Goal: Information Seeking & Learning: Learn about a topic

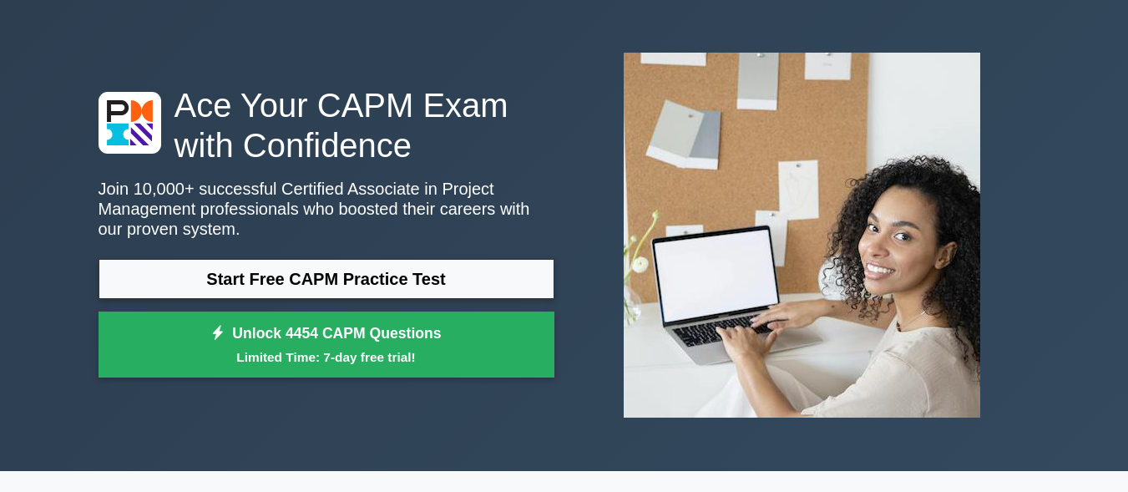
scroll to position [83, 0]
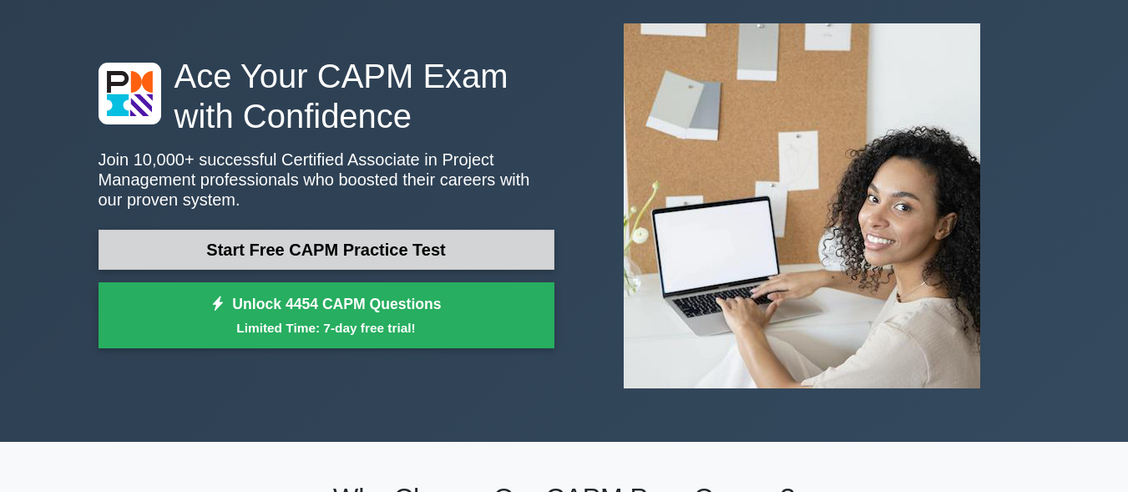
click at [372, 245] on link "Start Free CAPM Practice Test" at bounding box center [327, 250] width 456 height 40
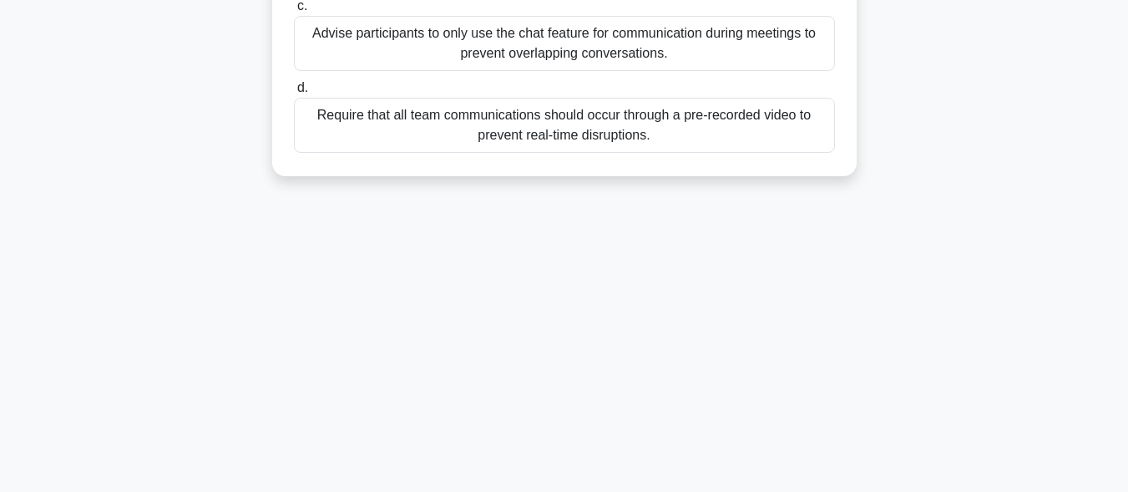
scroll to position [410, 0]
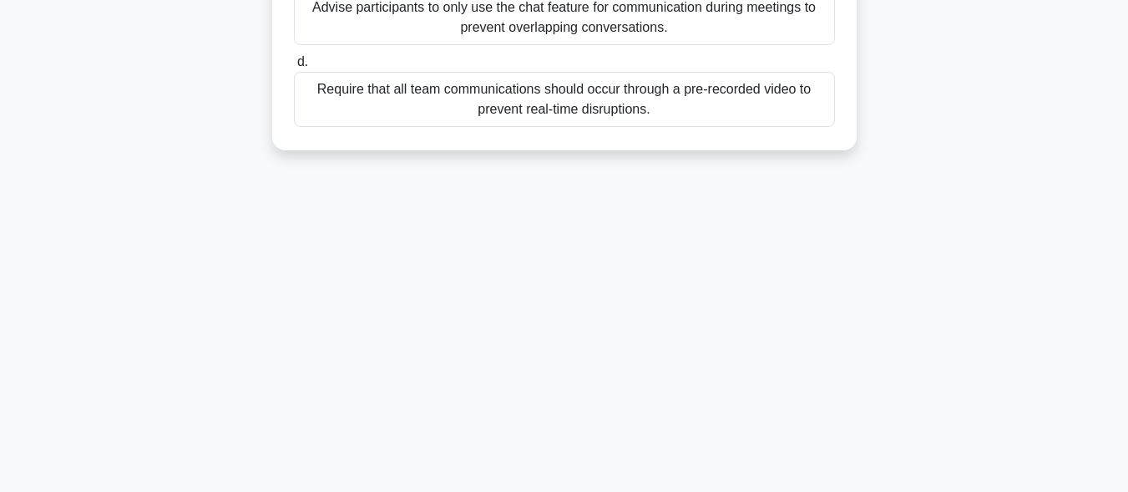
drag, startPoint x: 304, startPoint y: 130, endPoint x: 898, endPoint y: 186, distance: 596.3
click at [898, 186] on div "9:53 Stop CAPM Intermediate 1/10 A project manager notices that during virtual …" at bounding box center [565, 67] width 952 height 835
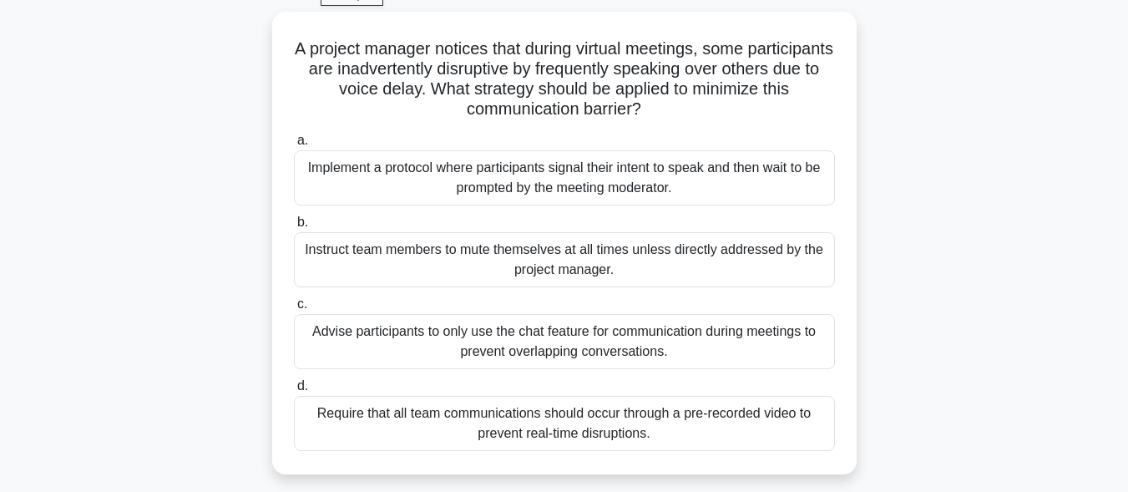
scroll to position [0, 0]
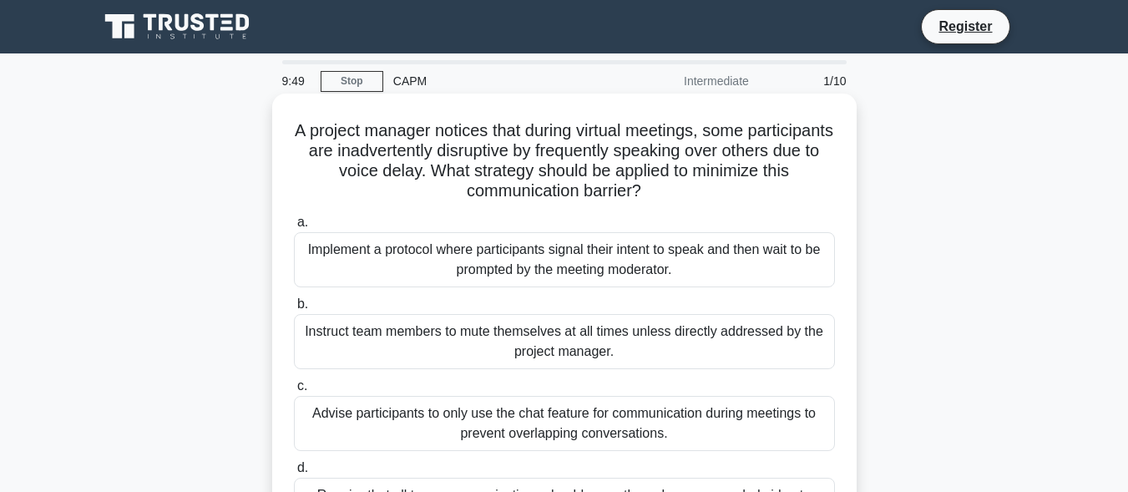
copy div "A project manager notices that during virtual meetings, some participants are i…"
click at [353, 271] on div "Implement a protocol where participants signal their intent to speak and then w…" at bounding box center [564, 259] width 541 height 55
click at [294, 228] on input "a. Implement a protocol where participants signal their intent to speak and the…" at bounding box center [294, 222] width 0 height 11
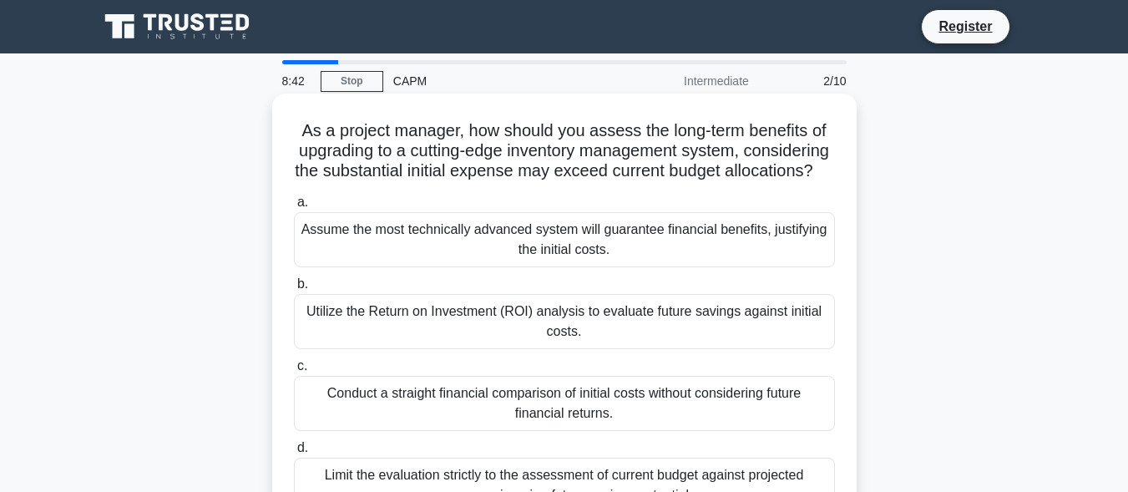
click at [350, 265] on div "Assume the most technically advanced system will guarantee financial benefits, …" at bounding box center [564, 239] width 541 height 55
click at [294, 208] on input "a. Assume the most technically advanced system will guarantee financial benefit…" at bounding box center [294, 202] width 0 height 11
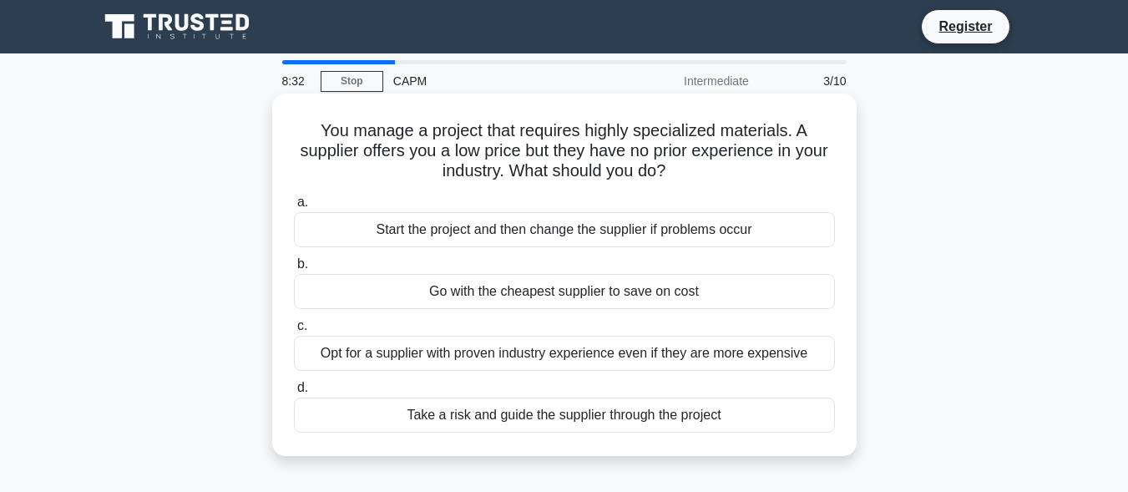
click at [453, 237] on div "Start the project and then change the supplier if problems occur" at bounding box center [564, 229] width 541 height 35
click at [294, 208] on input "a. Start the project and then change the supplier if problems occur" at bounding box center [294, 202] width 0 height 11
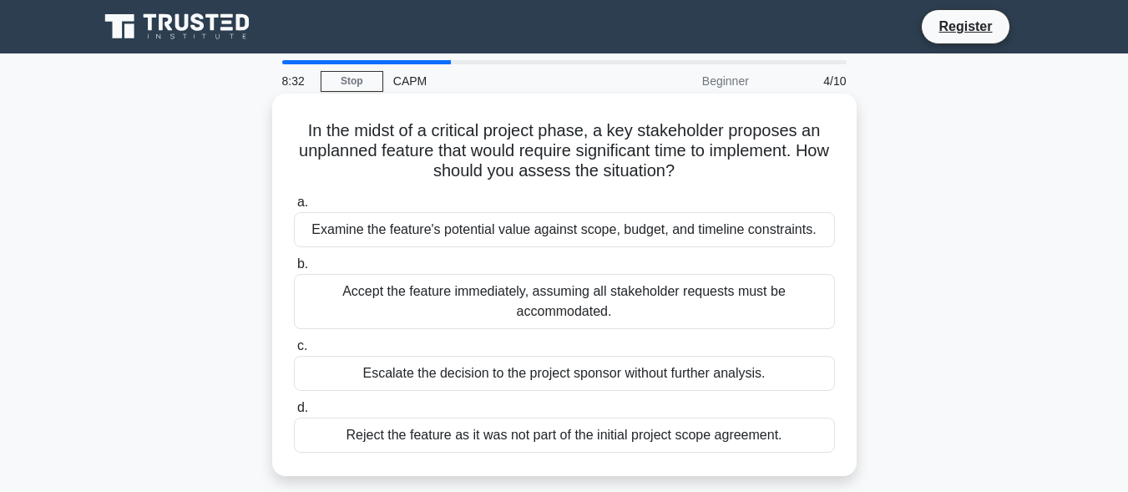
click at [455, 237] on div "Examine the feature's potential value against scope, budget, and timeline const…" at bounding box center [564, 229] width 541 height 35
click at [294, 208] on input "a. Examine the feature's potential value against scope, budget, and timeline co…" at bounding box center [294, 202] width 0 height 11
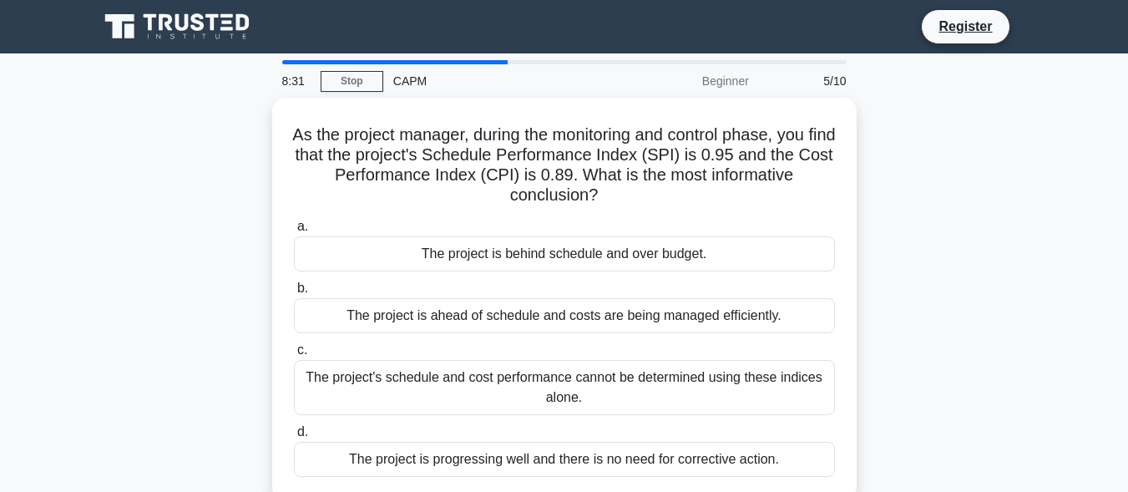
click at [455, 237] on div "The project is behind schedule and over budget." at bounding box center [564, 253] width 541 height 35
click at [294, 232] on input "a. The project is behind schedule and over budget." at bounding box center [294, 226] width 0 height 11
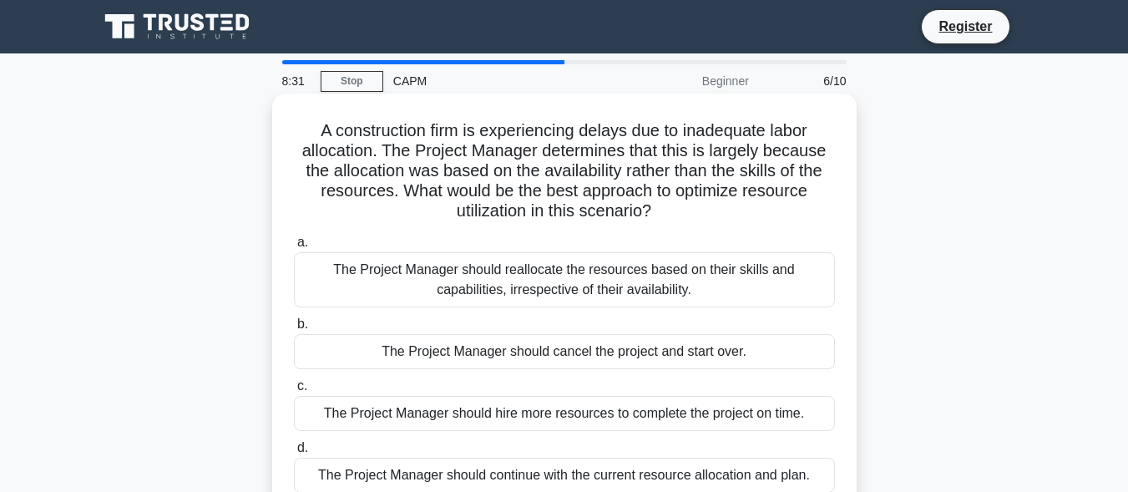
click at [468, 244] on label "a. The Project Manager should reallocate the resources based on their skills an…" at bounding box center [564, 269] width 541 height 75
click at [294, 244] on input "a. The Project Manager should reallocate the resources based on their skills an…" at bounding box center [294, 242] width 0 height 11
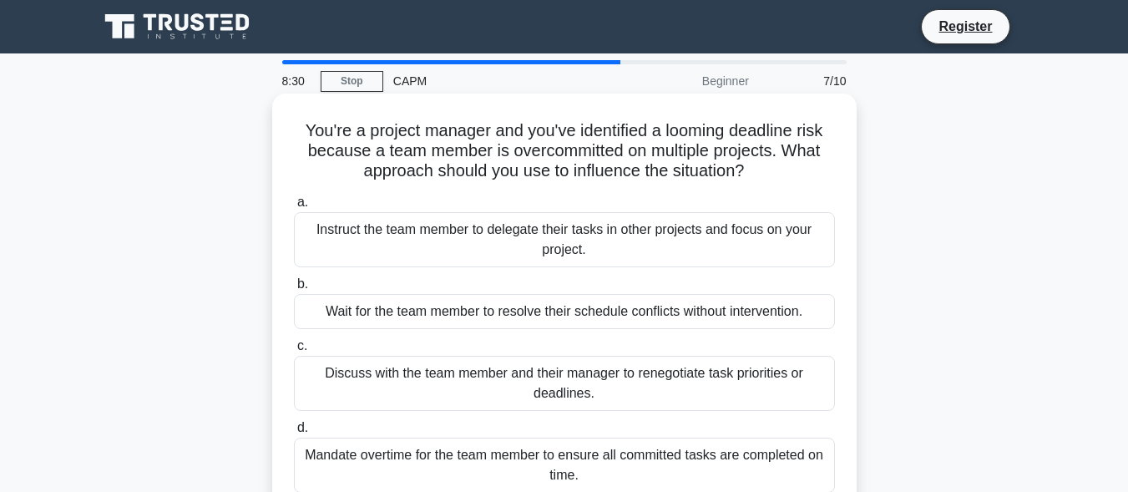
click at [482, 266] on div "Instruct the team member to delegate their tasks in other projects and focus on…" at bounding box center [564, 239] width 541 height 55
click at [294, 208] on input "a. Instruct the team member to delegate their tasks in other projects and focus…" at bounding box center [294, 202] width 0 height 11
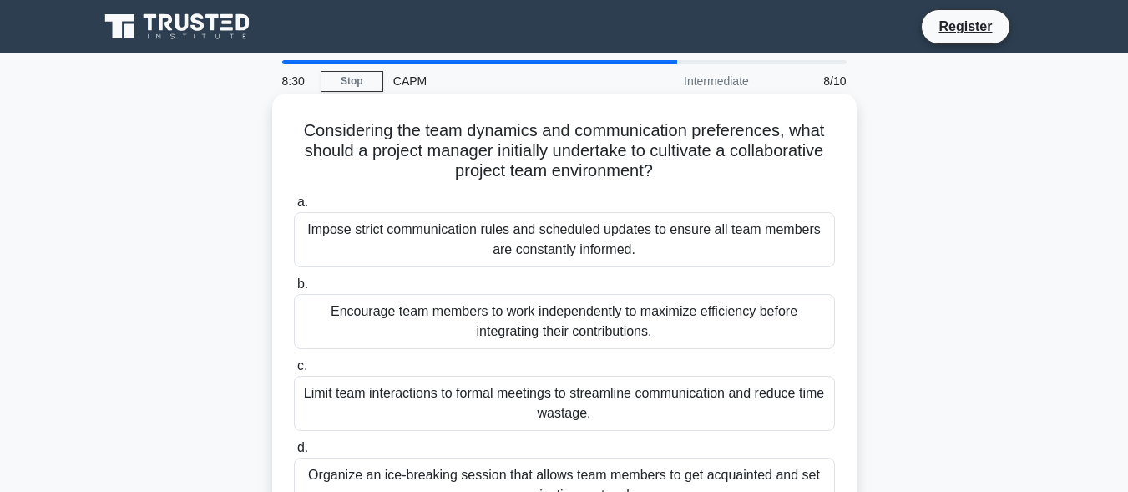
click at [509, 299] on div "Encourage team members to work independently to maximize efficiency before inte…" at bounding box center [564, 321] width 541 height 55
click at [294, 290] on input "b. Encourage team members to work independently to maximize efficiency before i…" at bounding box center [294, 284] width 0 height 11
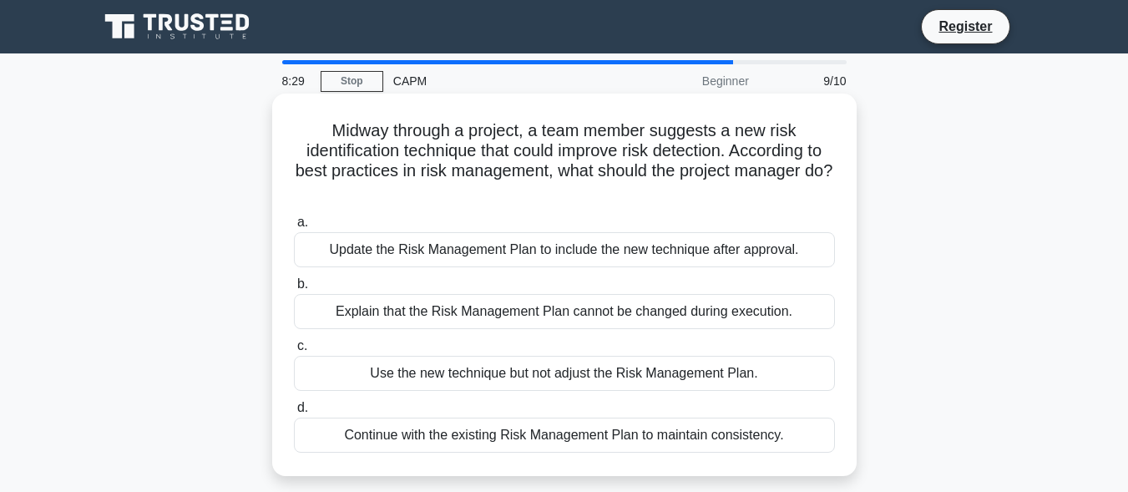
click at [520, 307] on div "Explain that the Risk Management Plan cannot be changed during execution." at bounding box center [564, 311] width 541 height 35
click at [294, 290] on input "b. Explain that the Risk Management Plan cannot be changed during execution." at bounding box center [294, 284] width 0 height 11
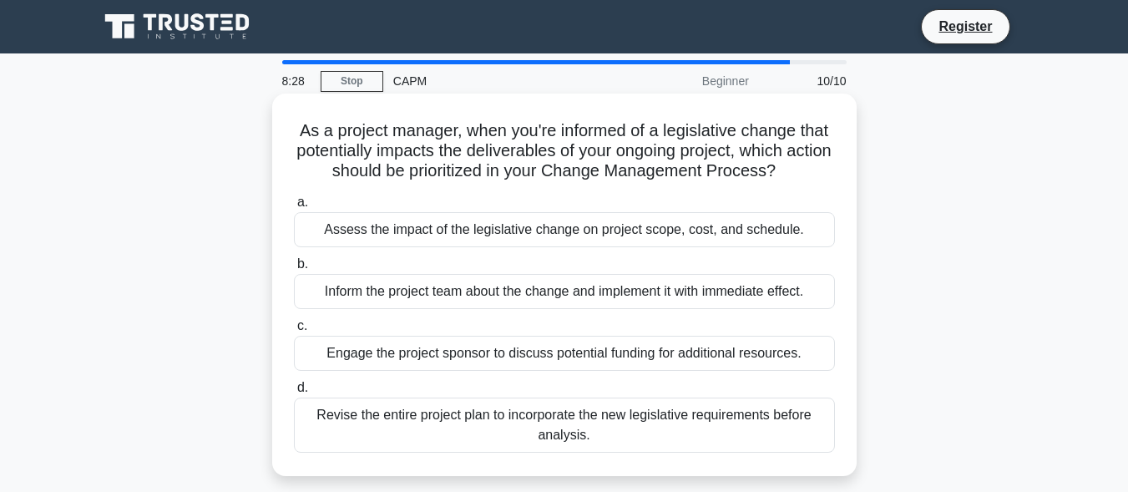
click at [531, 305] on div "Inform the project team about the change and implement it with immediate effect." at bounding box center [564, 291] width 541 height 35
click at [294, 270] on input "b. Inform the project team about the change and implement it with immediate eff…" at bounding box center [294, 264] width 0 height 11
